Goal: Task Accomplishment & Management: Manage account settings

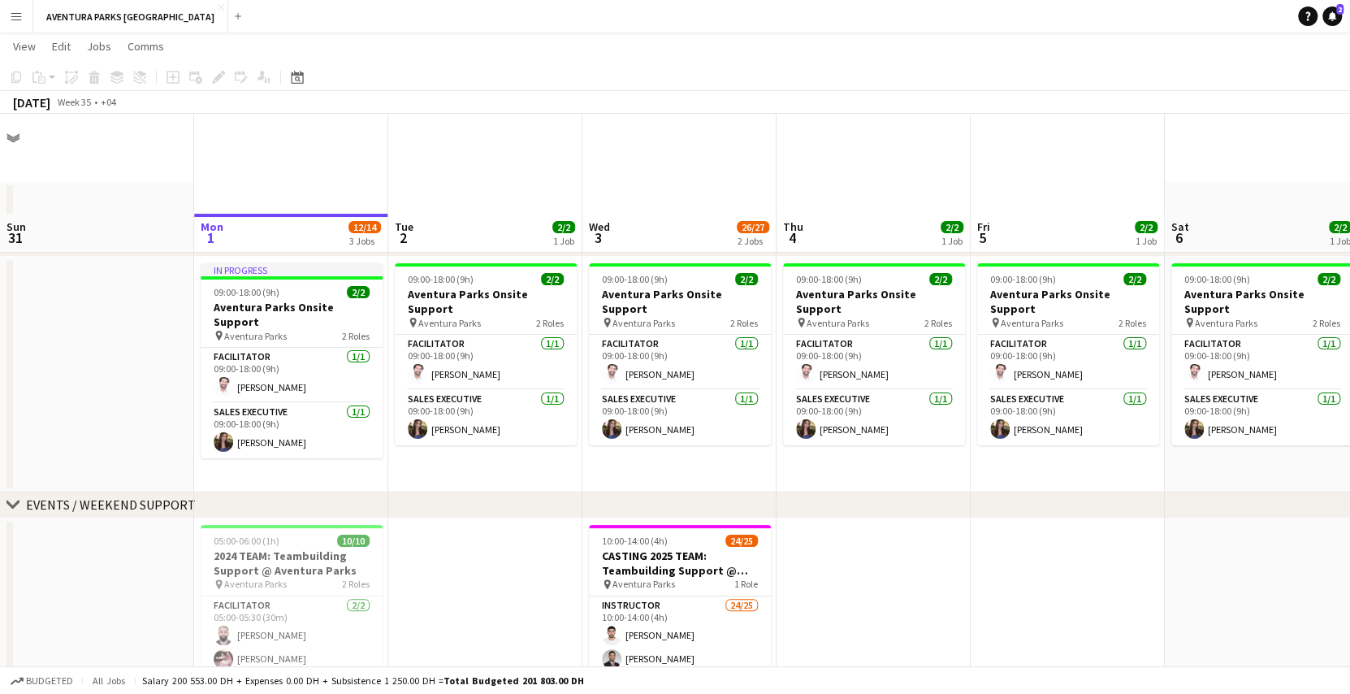
scroll to position [100, 0]
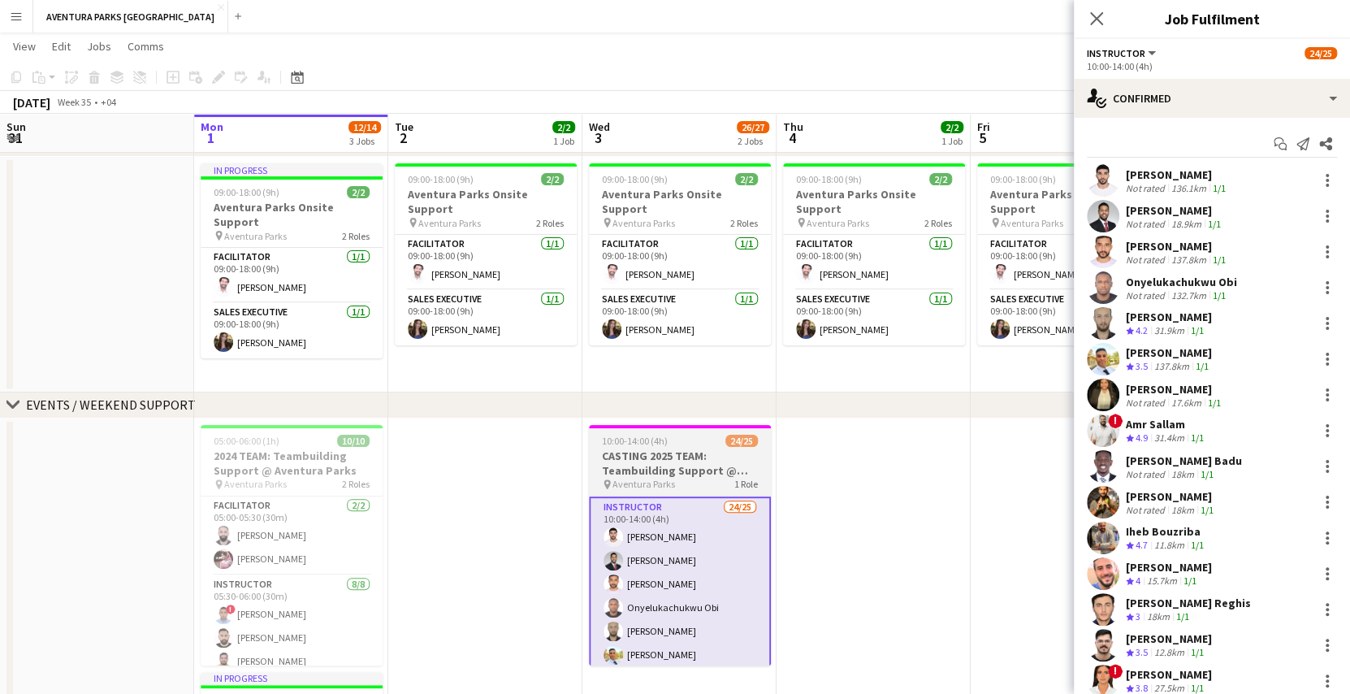
click at [642, 466] on h3 "CASTING 2025 TEAM: Teambuilding Support @ Aventura Parks" at bounding box center [680, 462] width 182 height 29
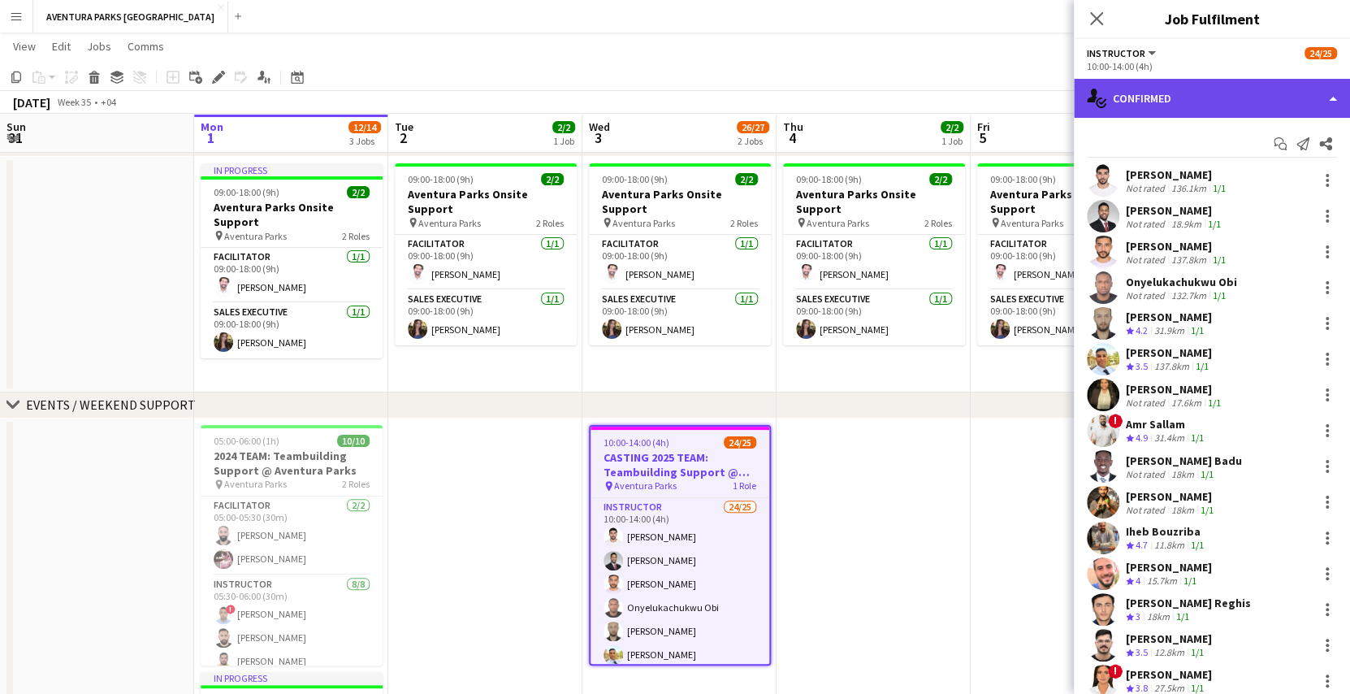
click at [1175, 113] on div "single-neutral-actions-check-2 Confirmed" at bounding box center [1212, 98] width 276 height 39
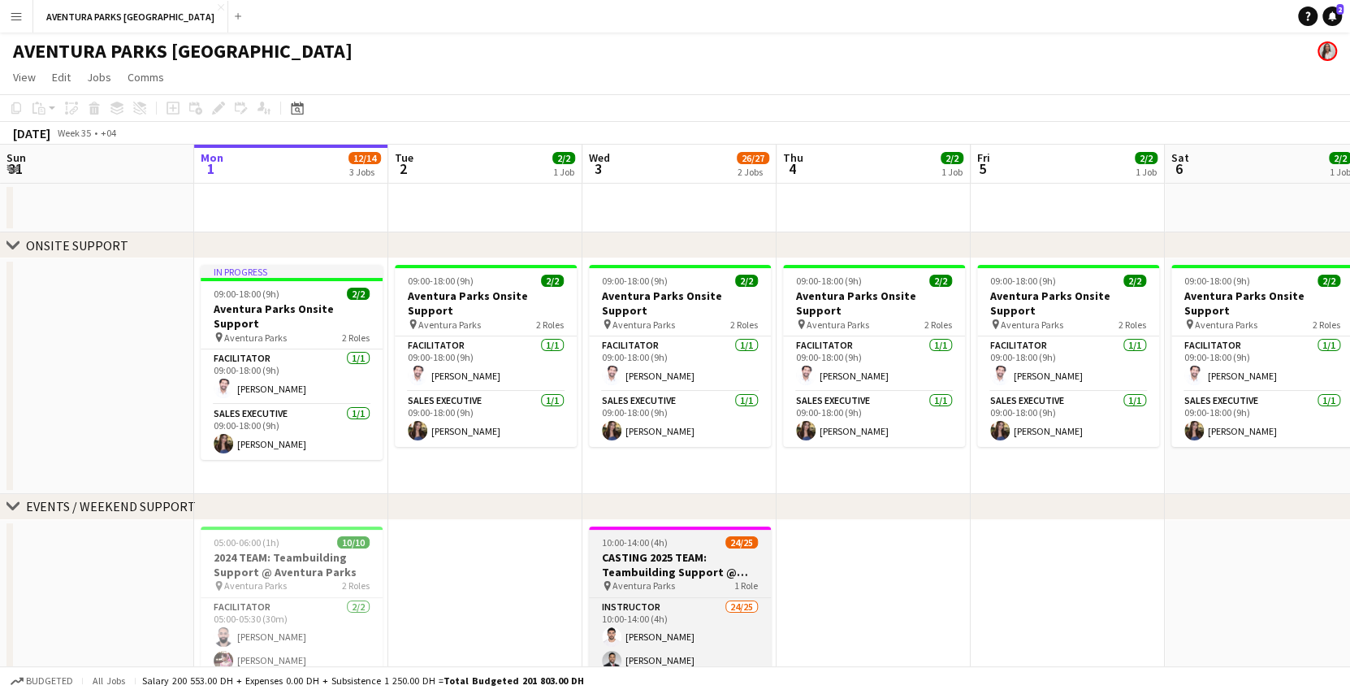
click at [610, 545] on span "10:00-14:00 (4h)" at bounding box center [635, 542] width 66 height 12
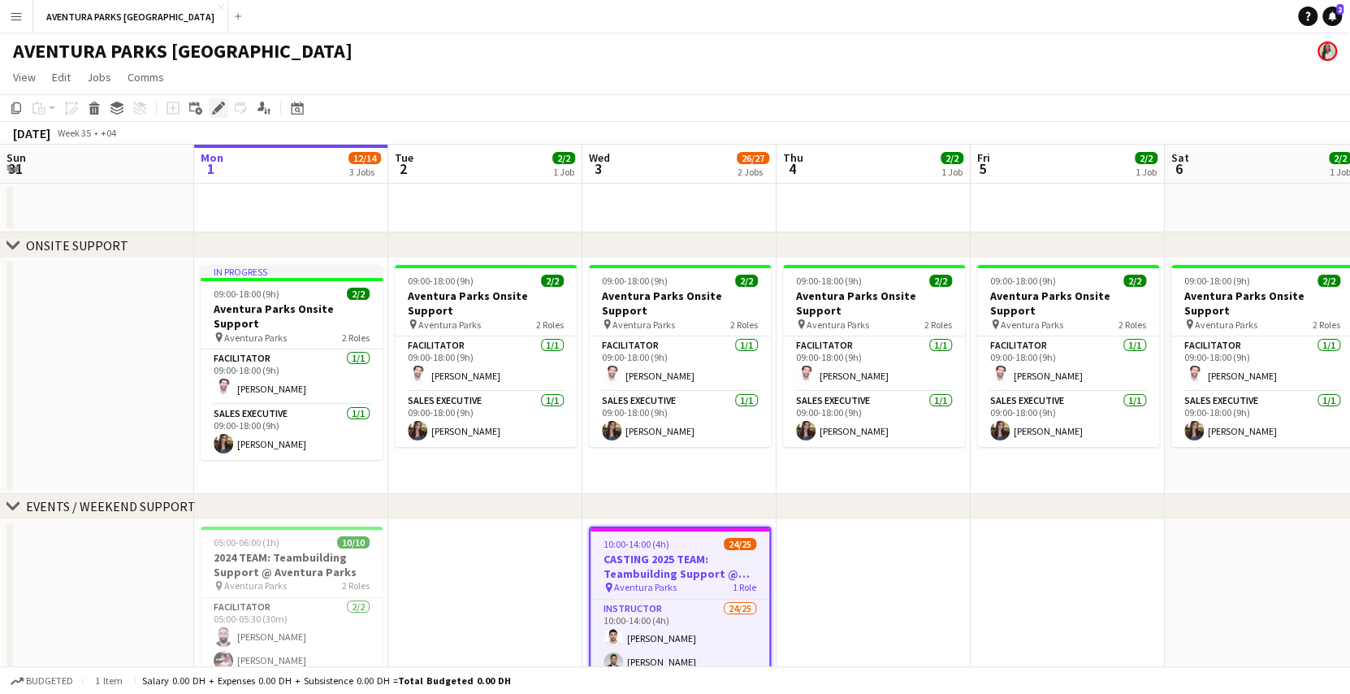
click at [214, 106] on icon "Edit" at bounding box center [218, 108] width 13 height 13
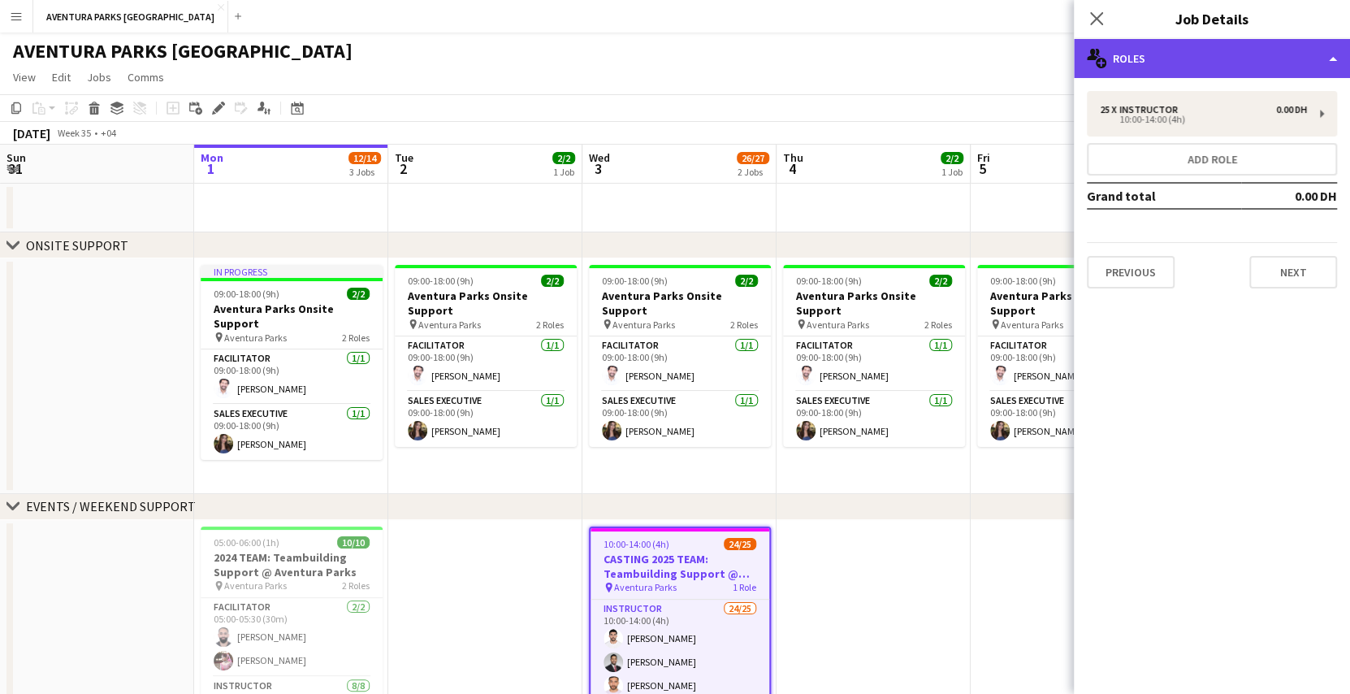
click at [1275, 50] on div "multiple-users-add Roles" at bounding box center [1212, 58] width 276 height 39
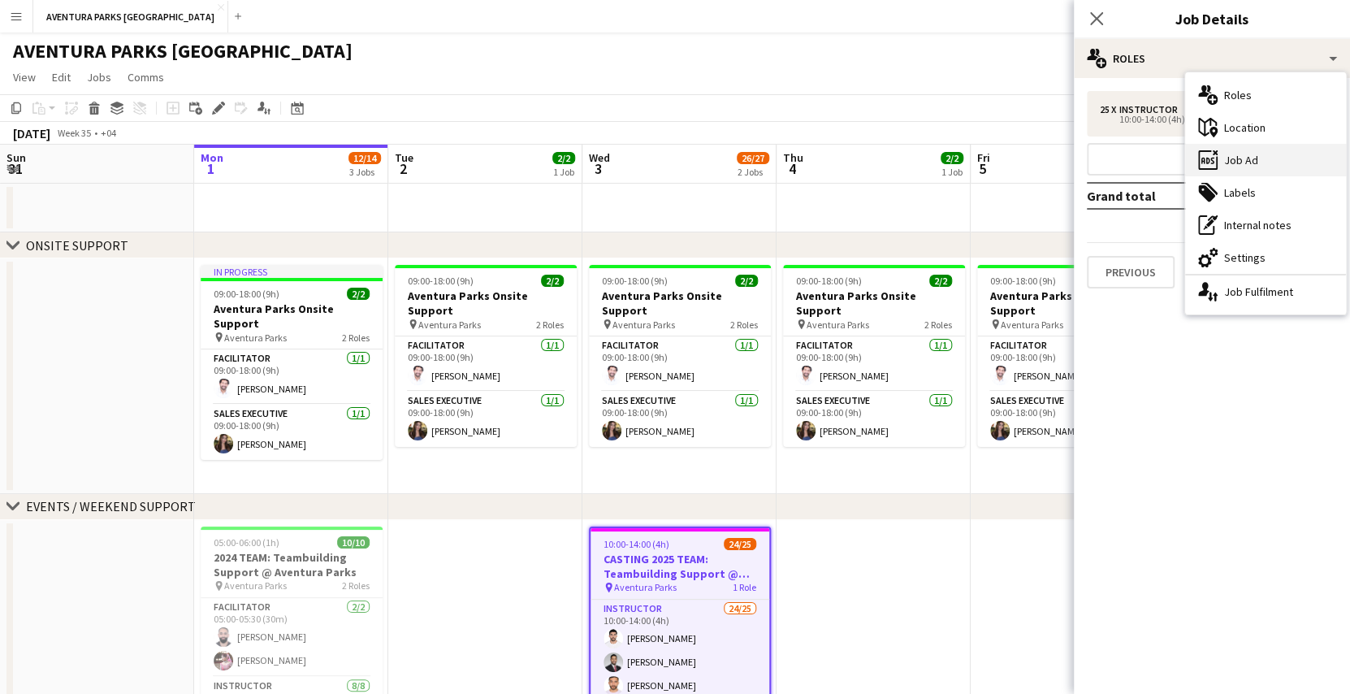
click at [1262, 162] on div "ads-window Job Ad" at bounding box center [1265, 160] width 161 height 32
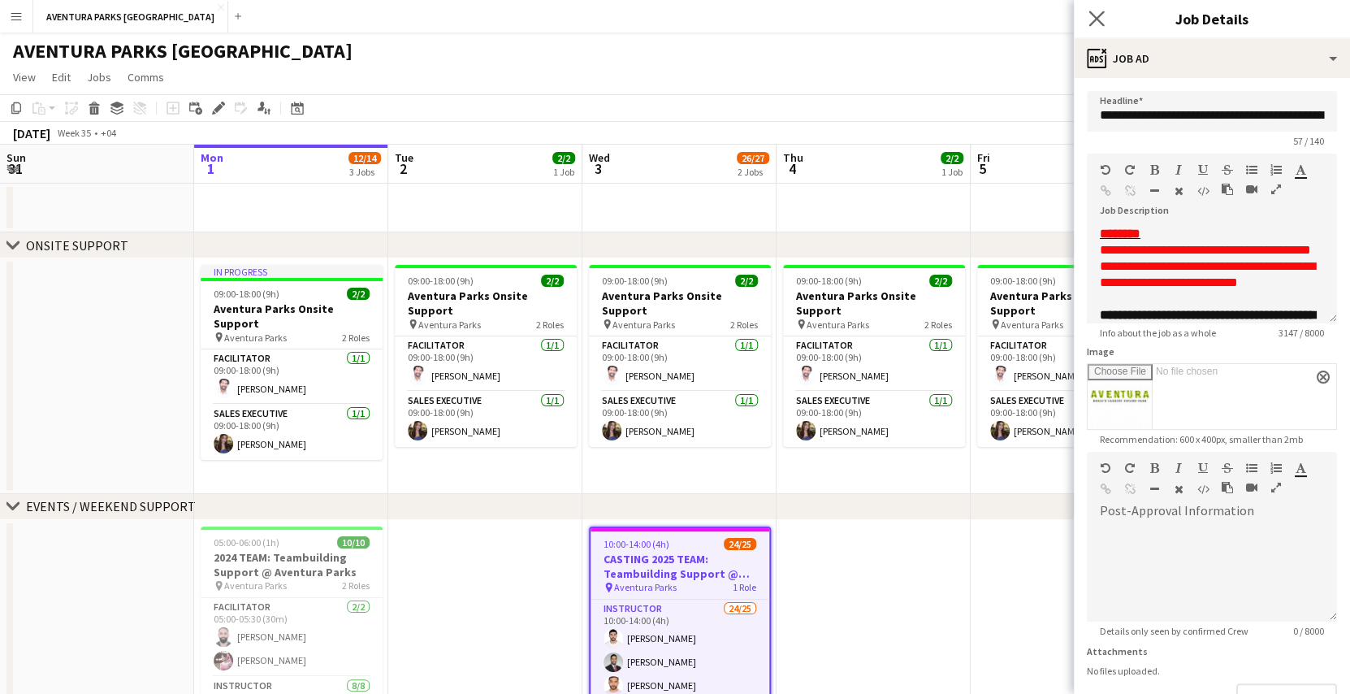
click at [1104, 11] on app-icon "Close pop-in" at bounding box center [1097, 19] width 24 height 24
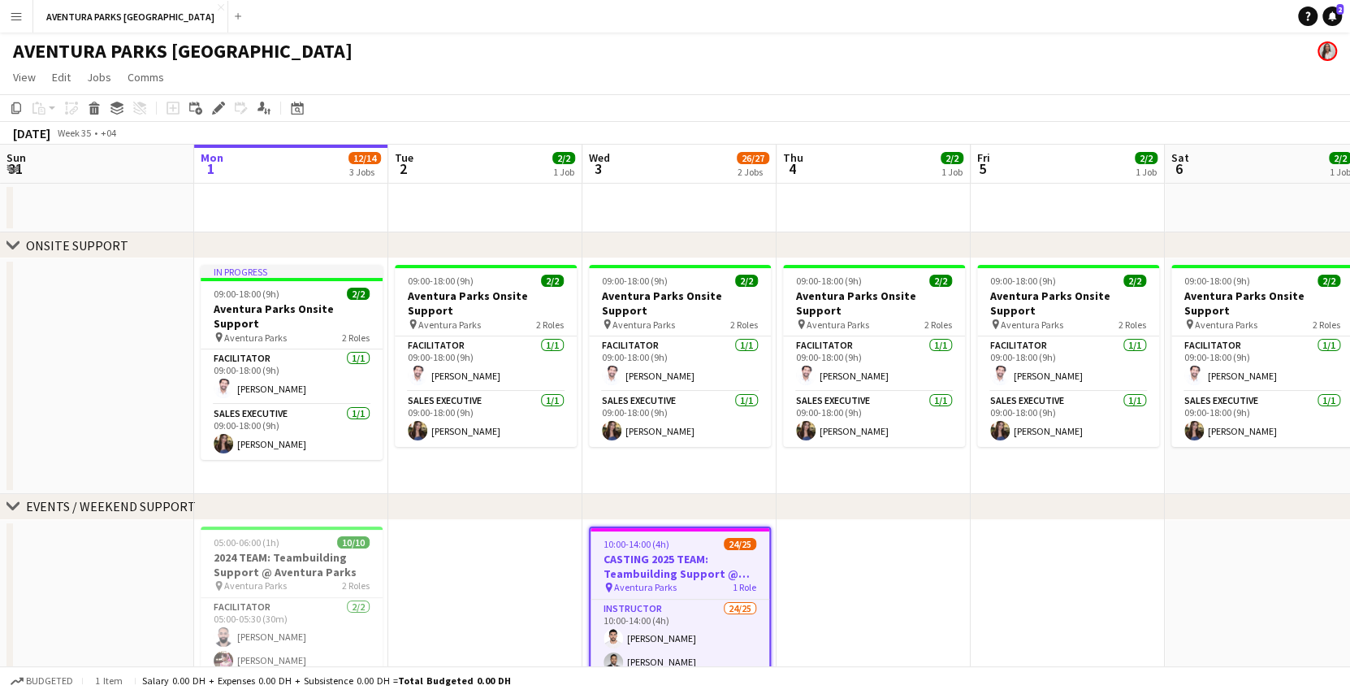
click at [145, 330] on app-date-cell at bounding box center [97, 376] width 194 height 236
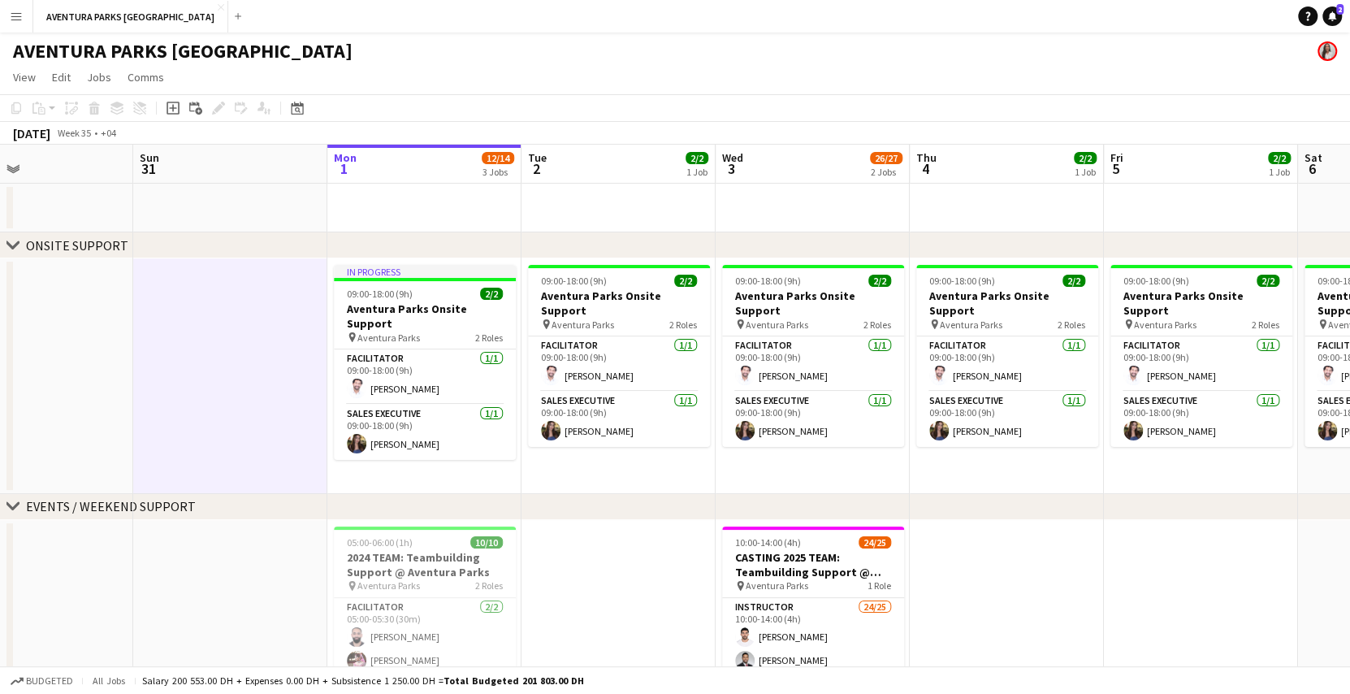
scroll to position [0, 415]
